Goal: Task Accomplishment & Management: Manage account settings

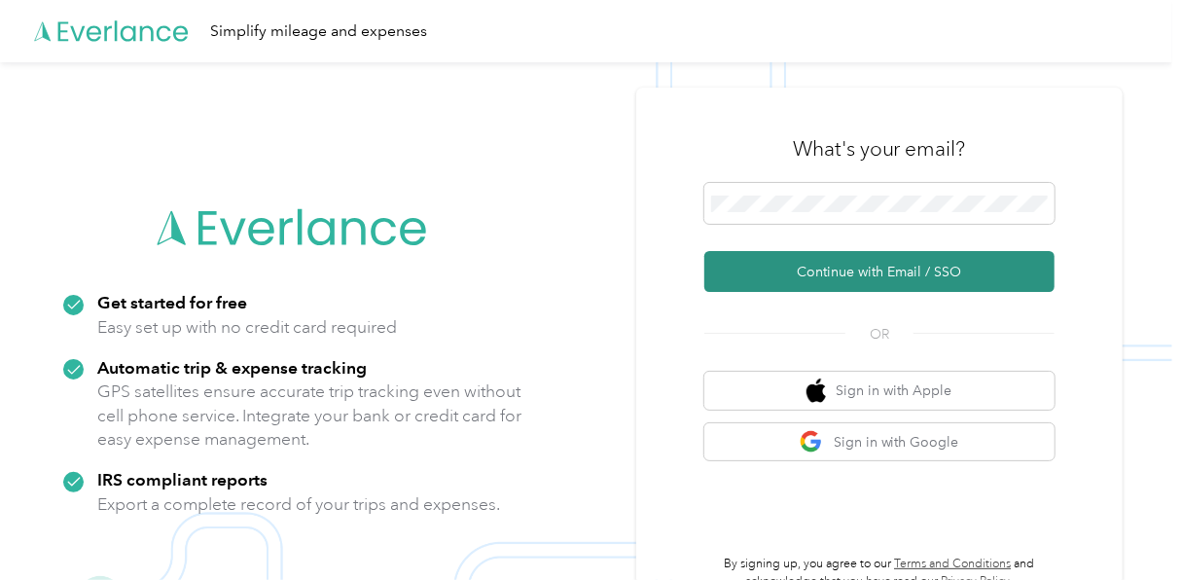
click at [856, 270] on button "Continue with Email / SSO" at bounding box center [879, 271] width 350 height 41
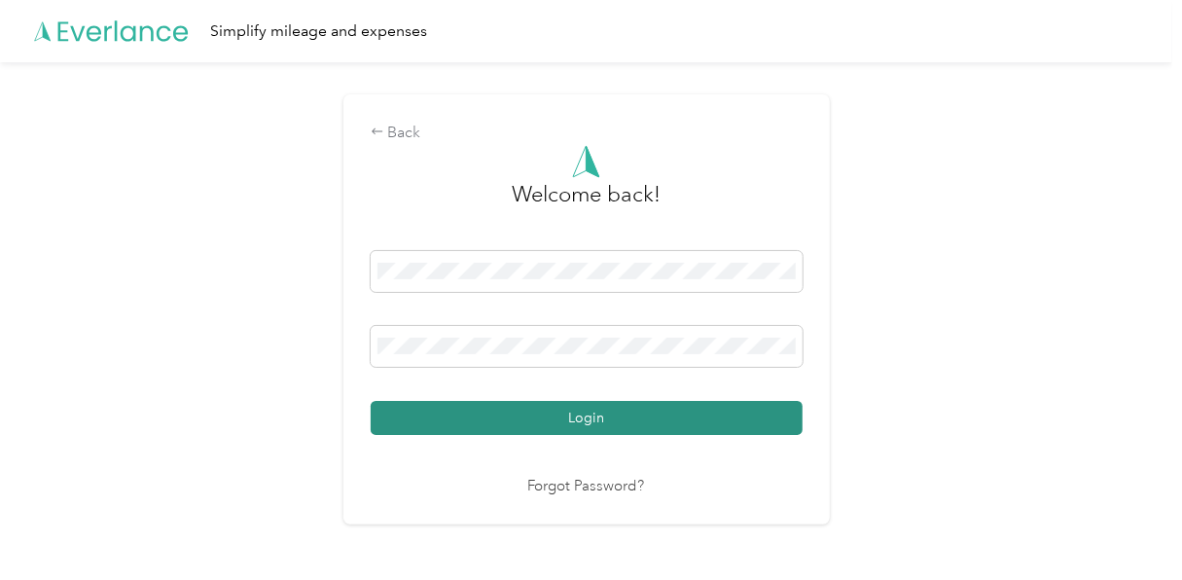
click at [579, 415] on button "Login" at bounding box center [587, 418] width 432 height 34
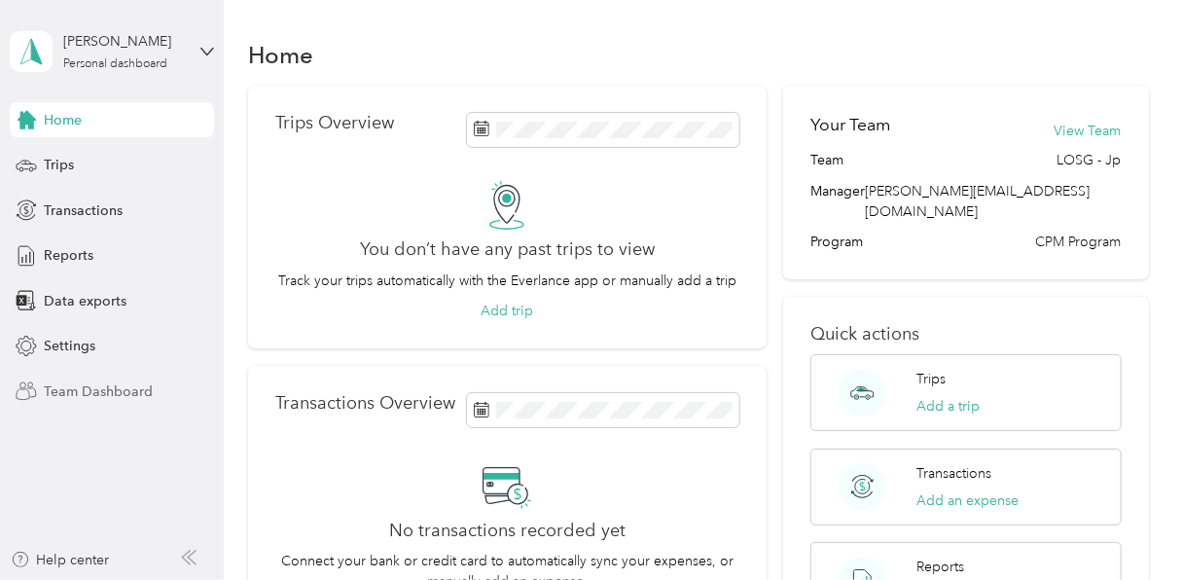
click at [65, 389] on span "Team Dashboard" at bounding box center [98, 391] width 109 height 20
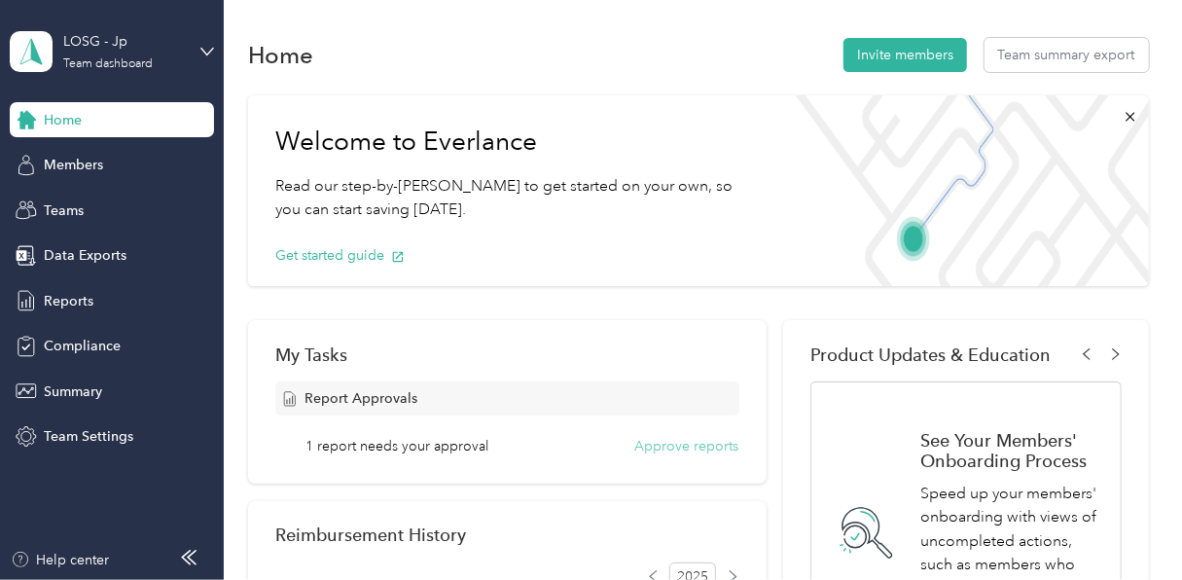
click at [653, 445] on button "Approve reports" at bounding box center [687, 446] width 104 height 20
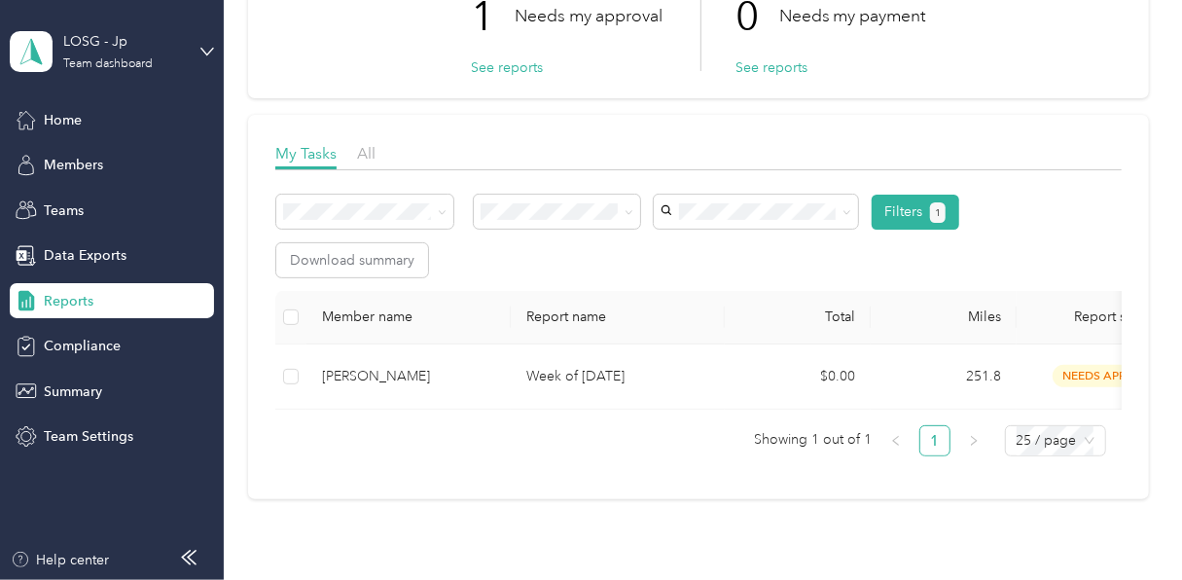
scroll to position [195, 0]
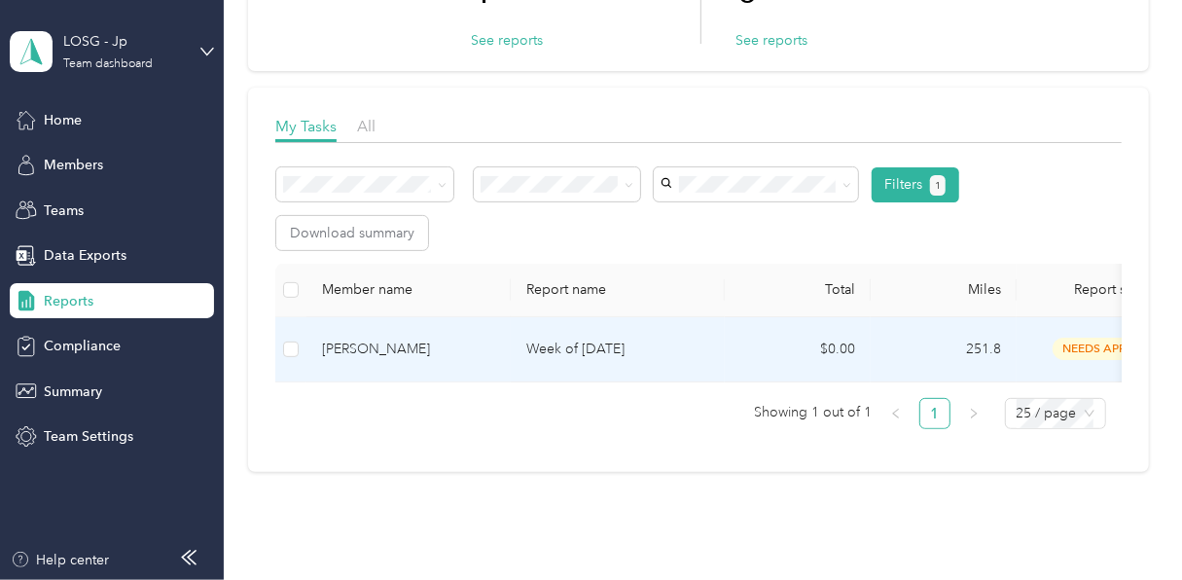
click at [540, 342] on p "Week of [DATE]" at bounding box center [617, 349] width 183 height 21
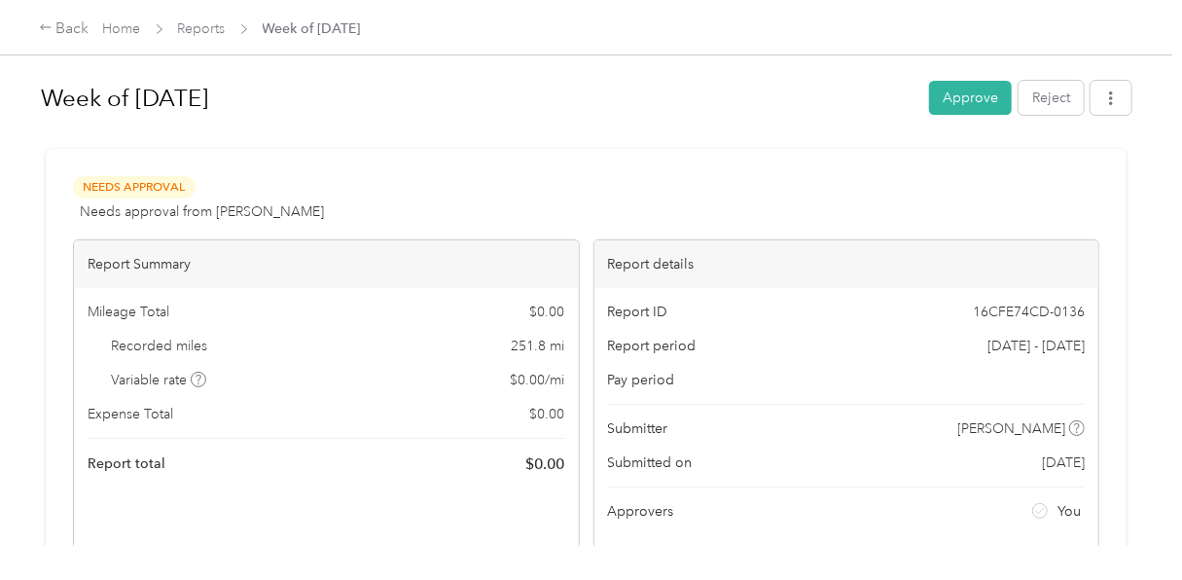
click at [952, 97] on button "Approve" at bounding box center [970, 98] width 83 height 34
